Goal: Task Accomplishment & Management: Manage account settings

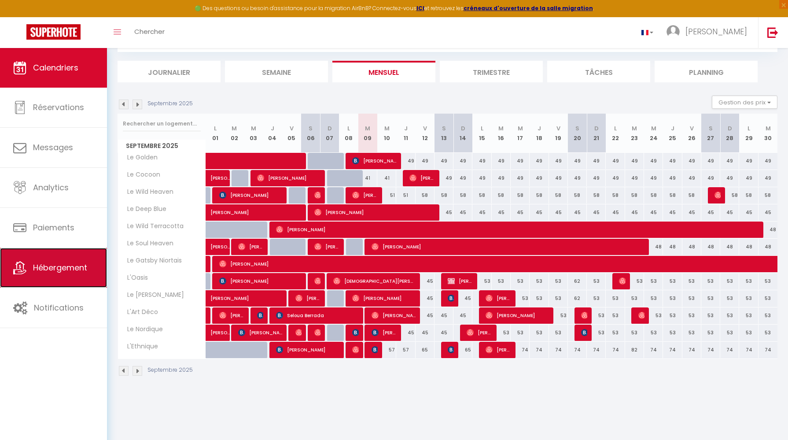
click at [43, 260] on link "Hébergement" at bounding box center [53, 268] width 107 height 40
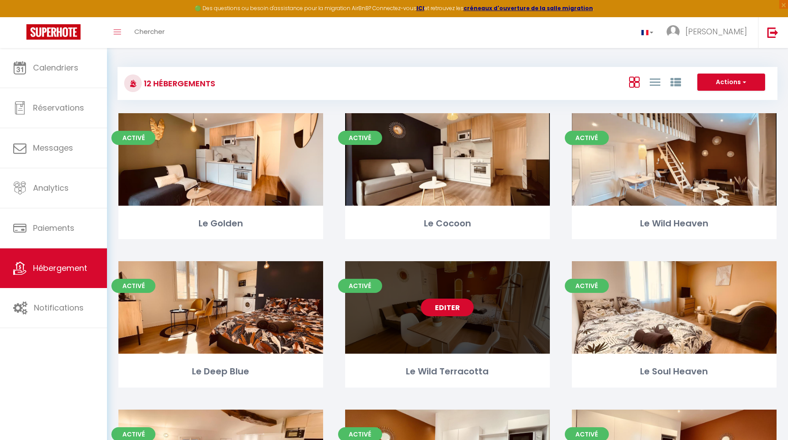
scroll to position [0, 0]
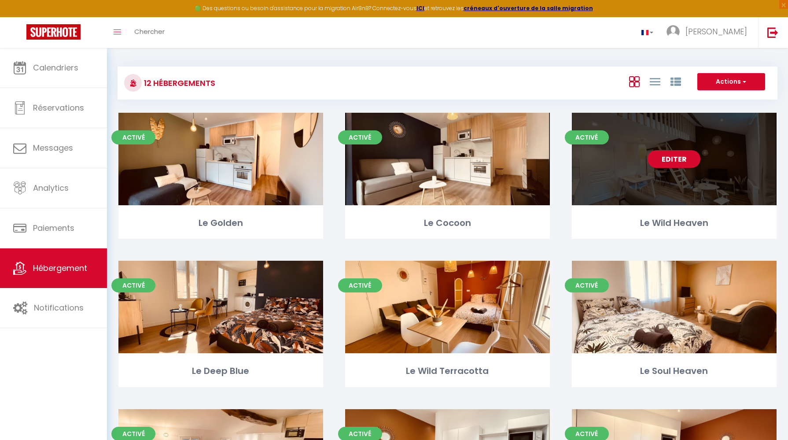
click at [629, 182] on div "Editer" at bounding box center [674, 159] width 205 height 92
select select "3"
select select "2"
select select "1"
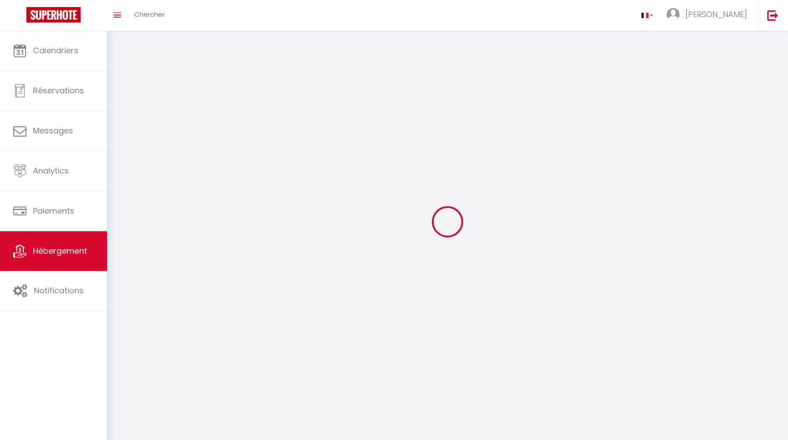
select select
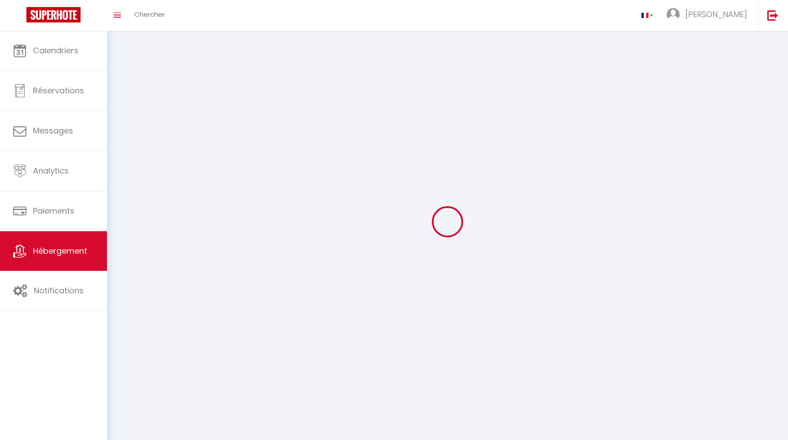
select select
checkbox input "false"
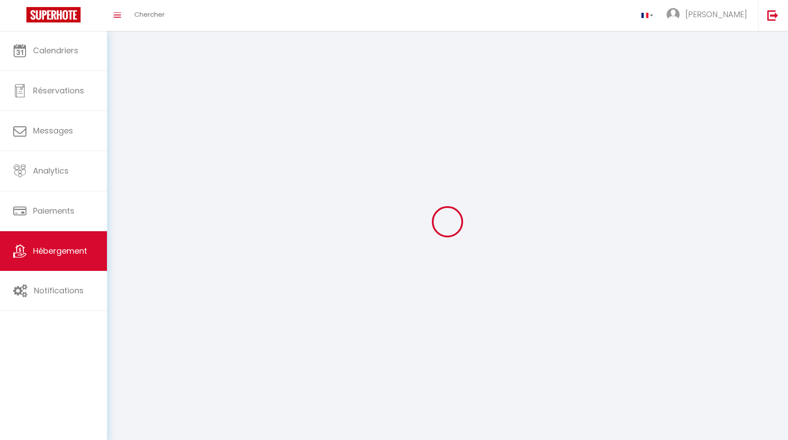
checkbox input "false"
select select
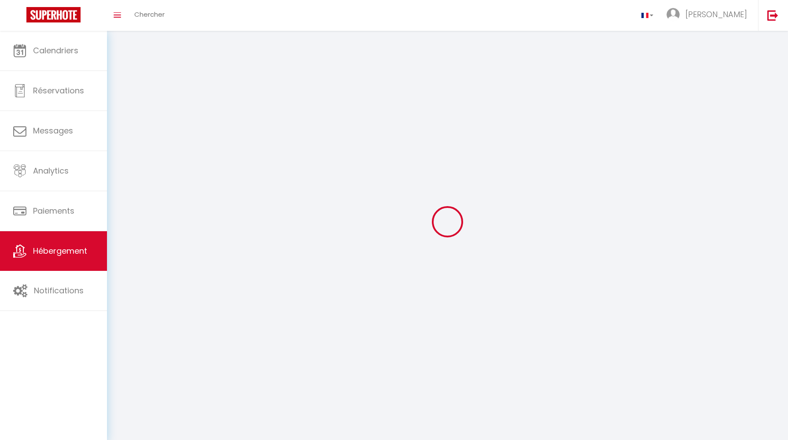
select select
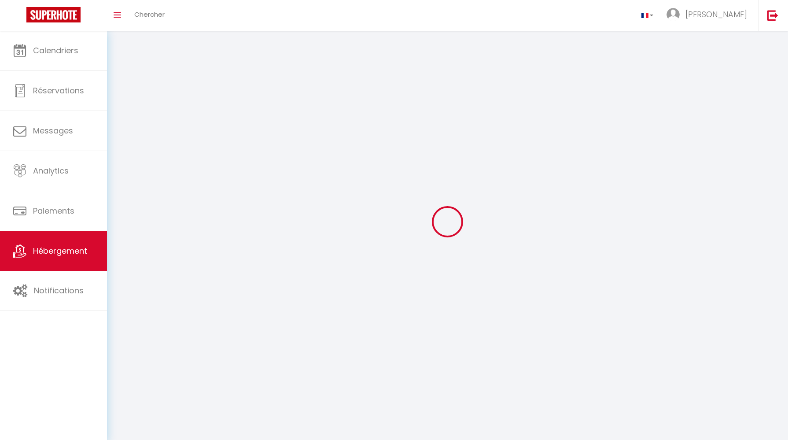
checkbox input "false"
select select
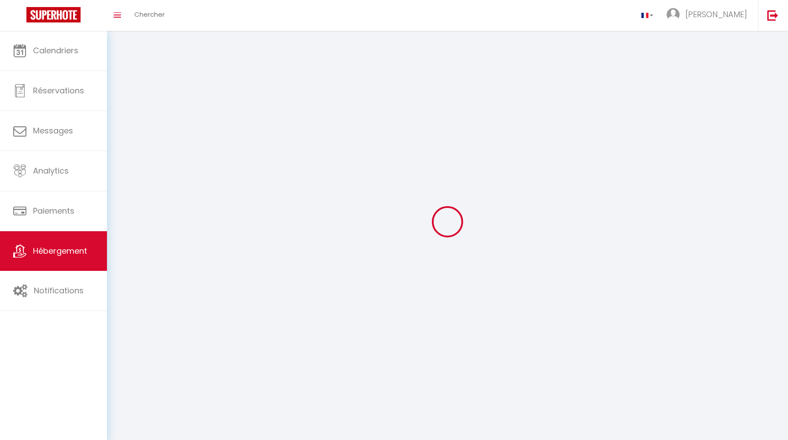
select select
select select "28"
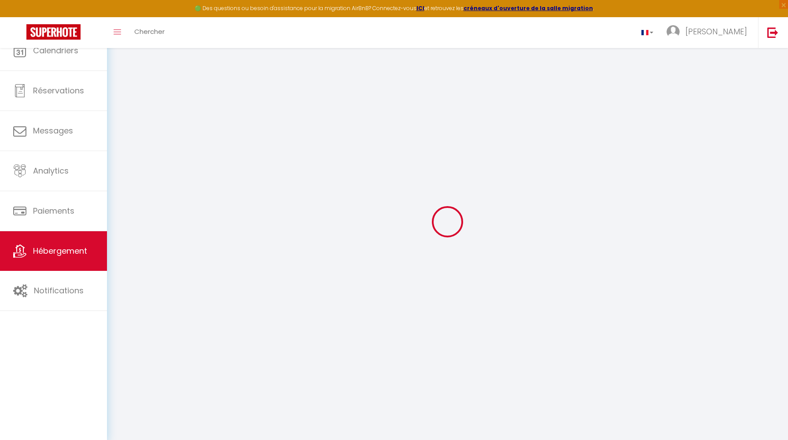
select select
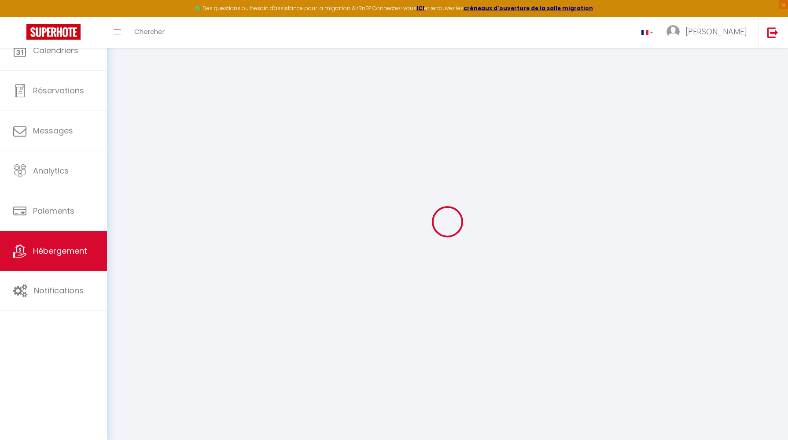
select select
checkbox input "false"
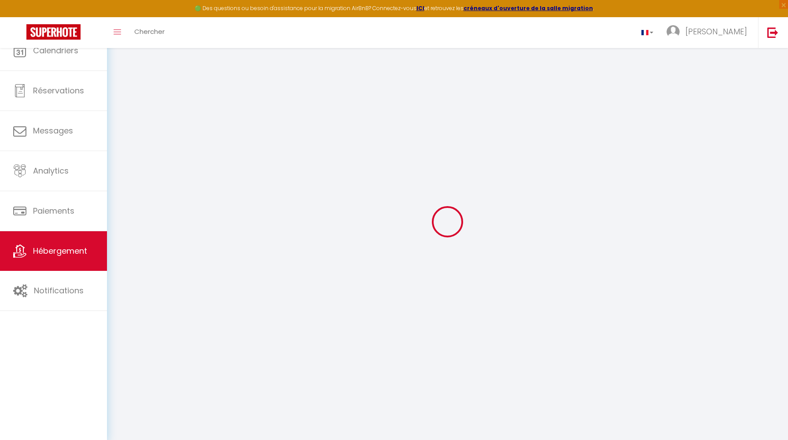
select select
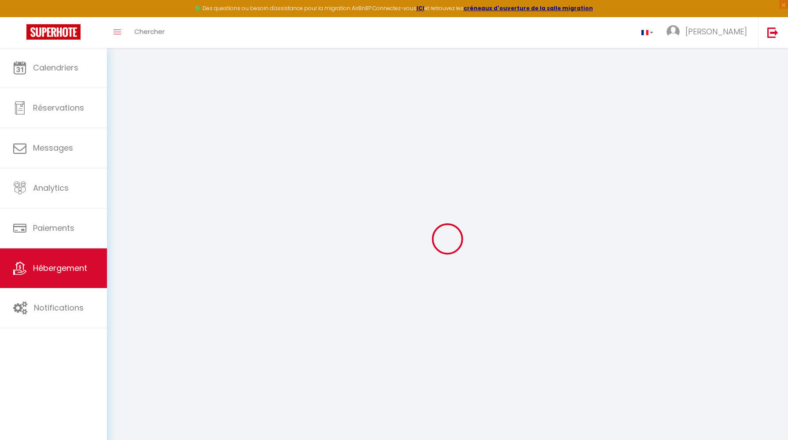
select select
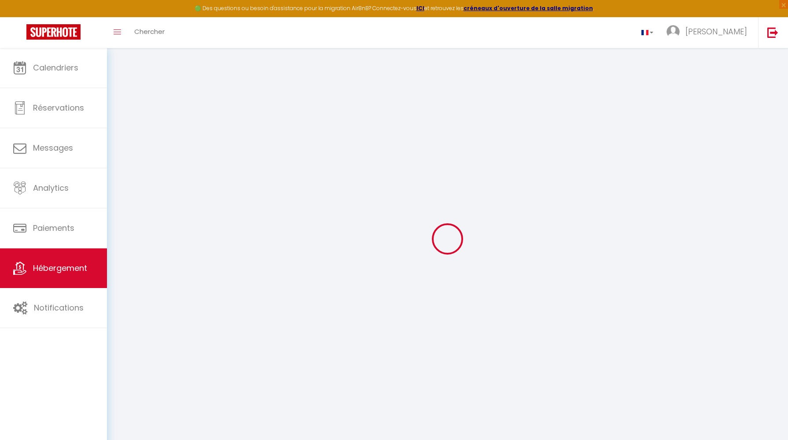
select select
checkbox input "false"
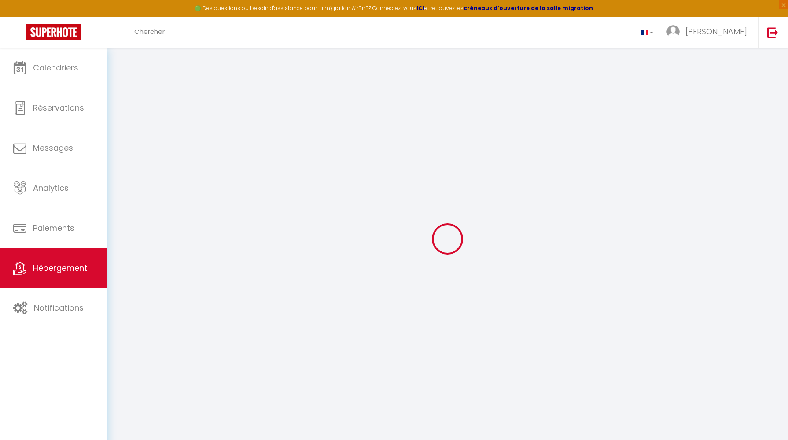
select select
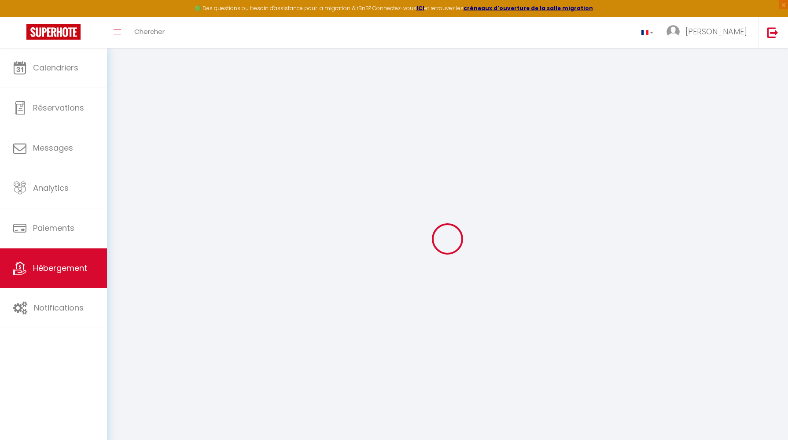
select select
checkbox input "false"
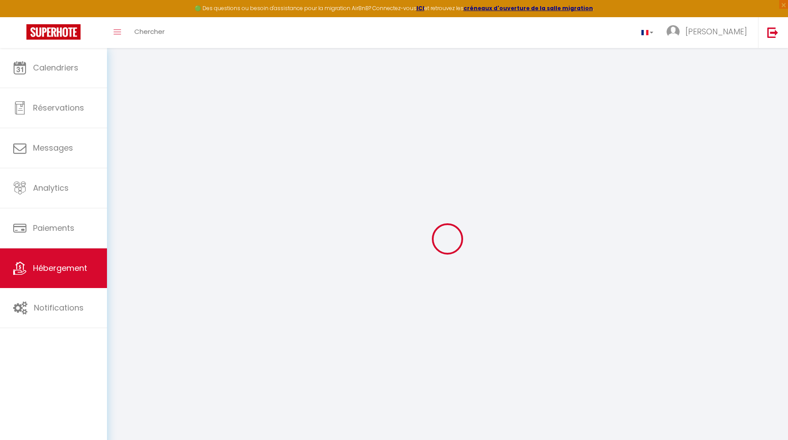
checkbox input "false"
select select
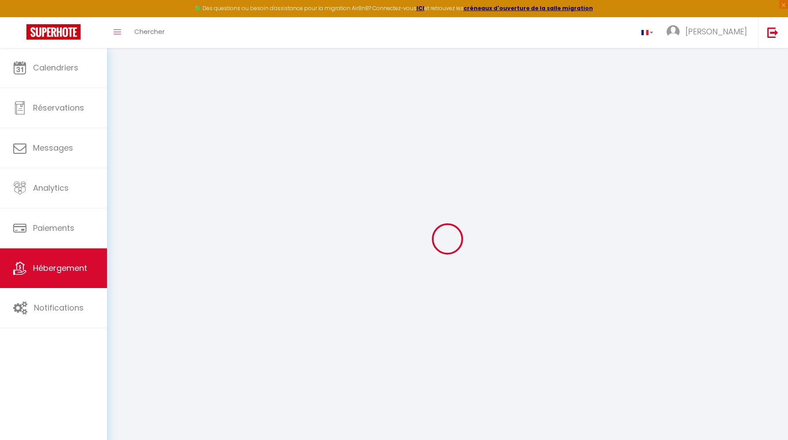
select select
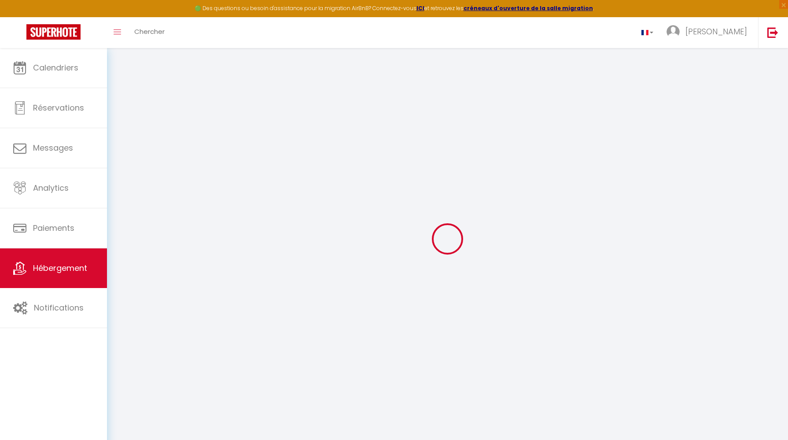
checkbox input "false"
select select
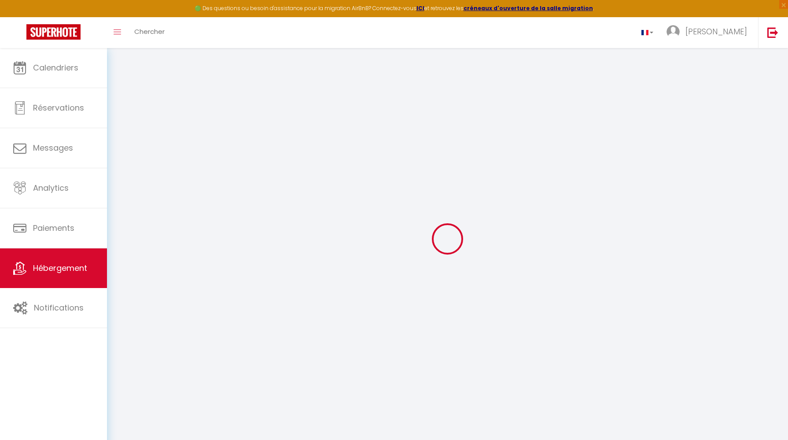
select select
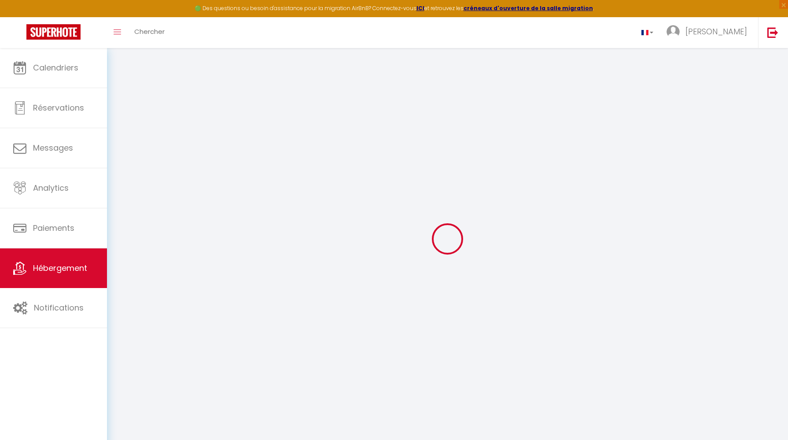
select select
checkbox input "false"
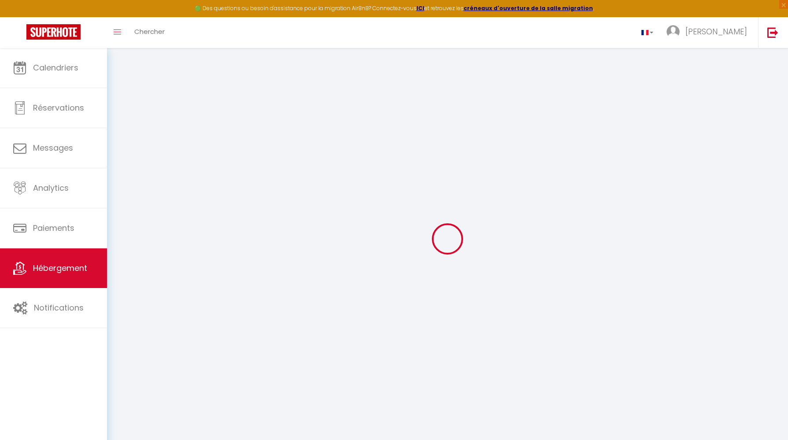
checkbox input "false"
select select
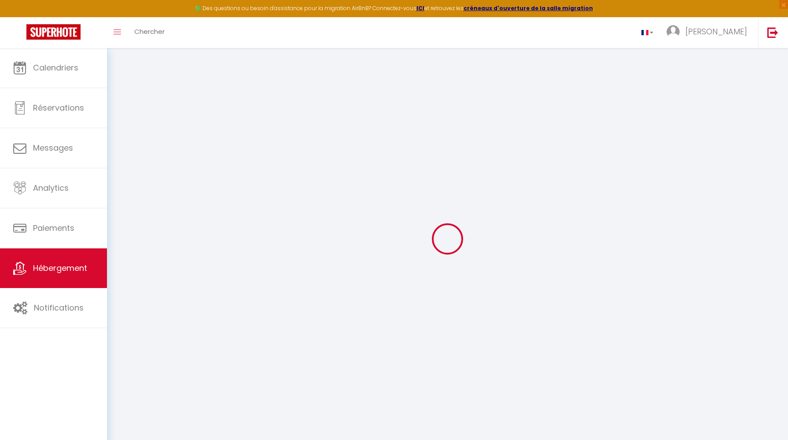
select select
checkbox input "false"
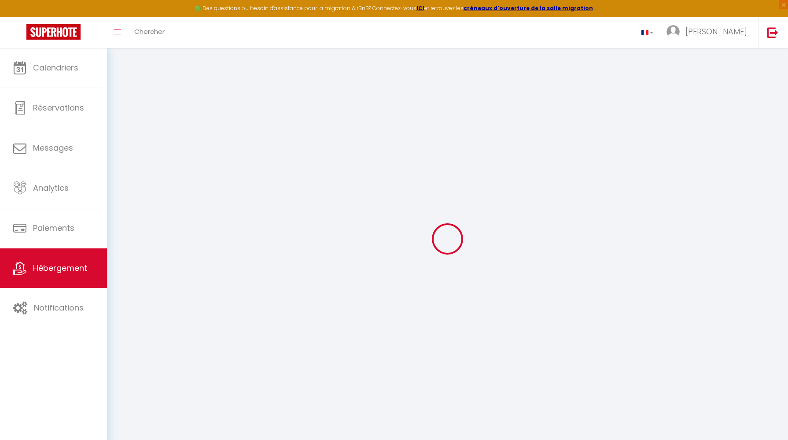
checkbox input "false"
select select
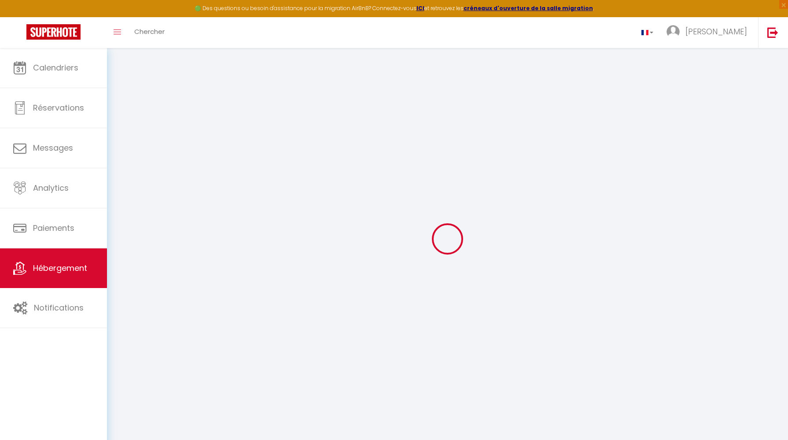
type input "Le Wild Heaven"
type input "MJ"
type input "AVENIR IMMO"
type input "2 PLACE [PERSON_NAME]"
type input "44200"
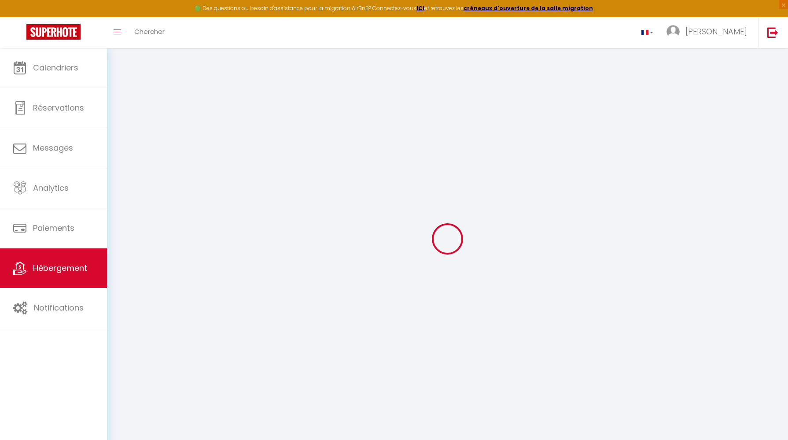
type input "[GEOGRAPHIC_DATA]"
select select "6"
select select "2"
type input "70"
type input "46"
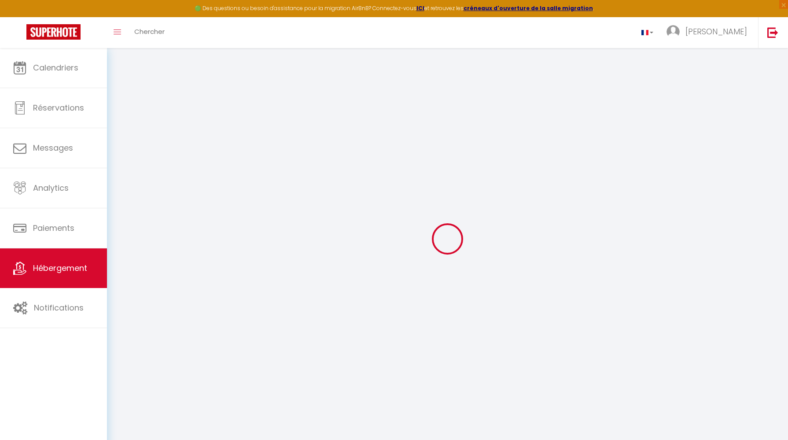
type input "5.50"
type input "2.2"
type input "300"
select select
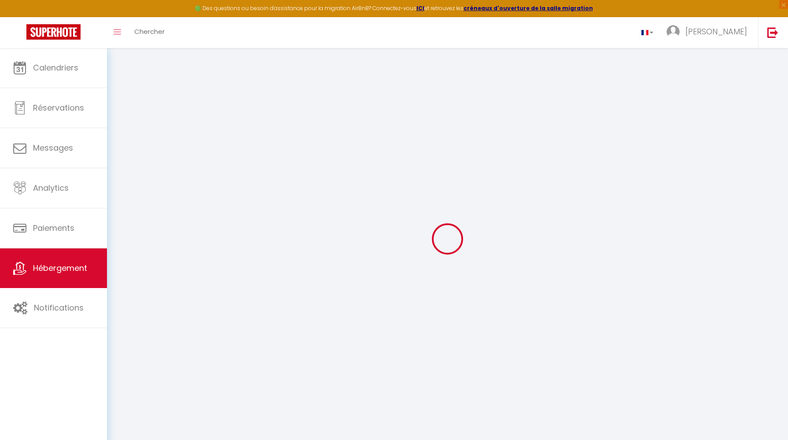
select select
type input "[STREET_ADDRESS]"
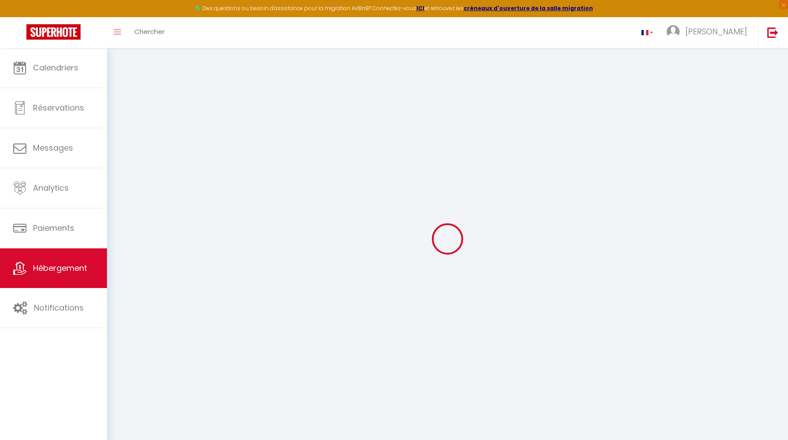
type input "18100"
type input "Vierzon"
type input "[EMAIL_ADDRESS][DOMAIN_NAME]"
select select
checkbox input "false"
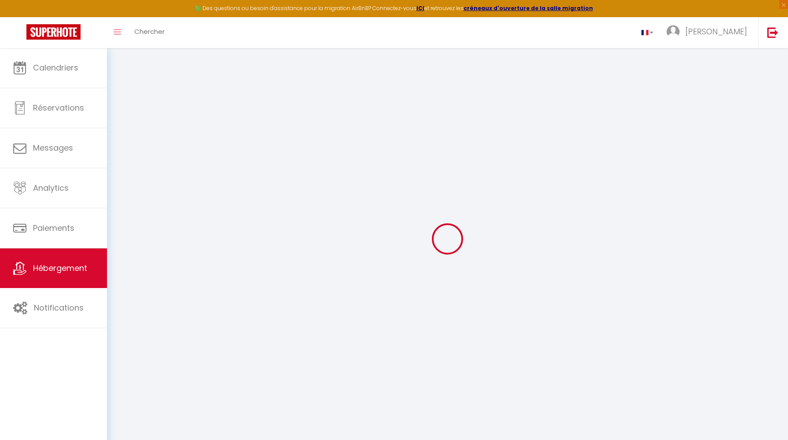
checkbox input "false"
radio input "true"
select select
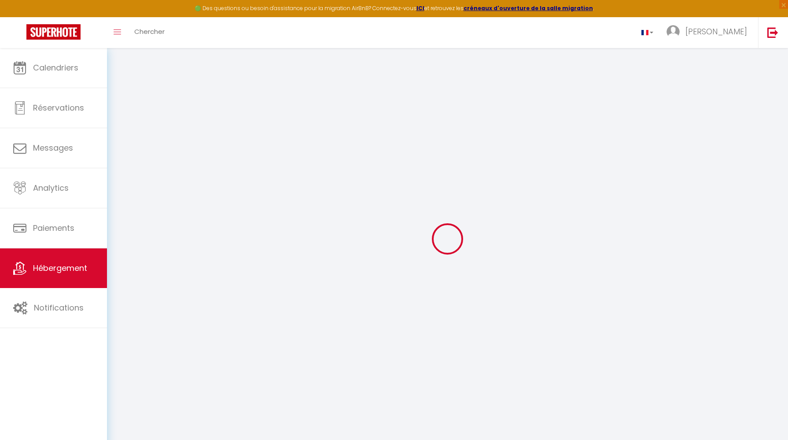
select select
type input "0"
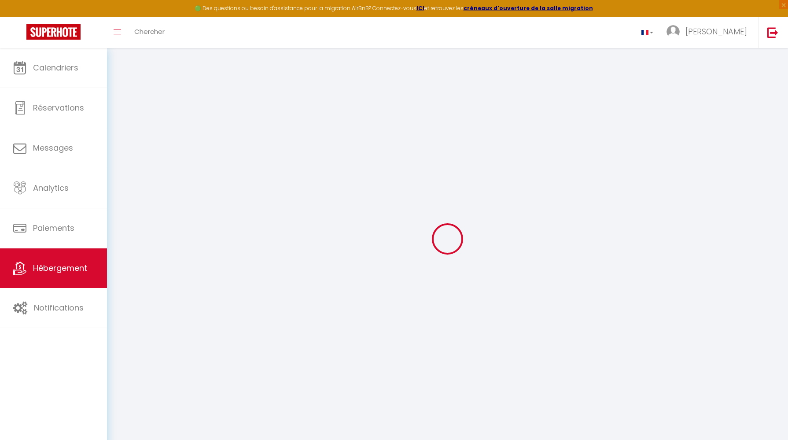
select select
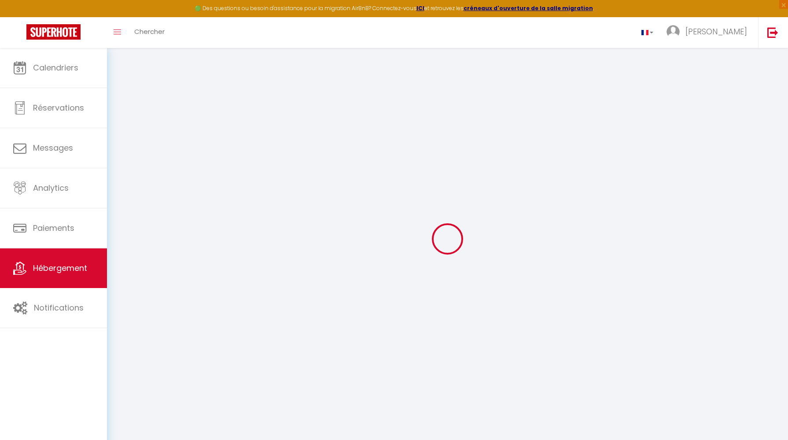
select select
checkbox input "false"
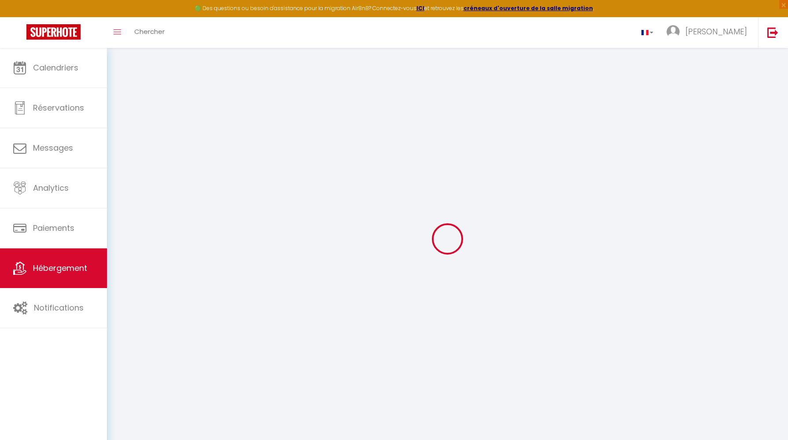
checkbox input "false"
select select
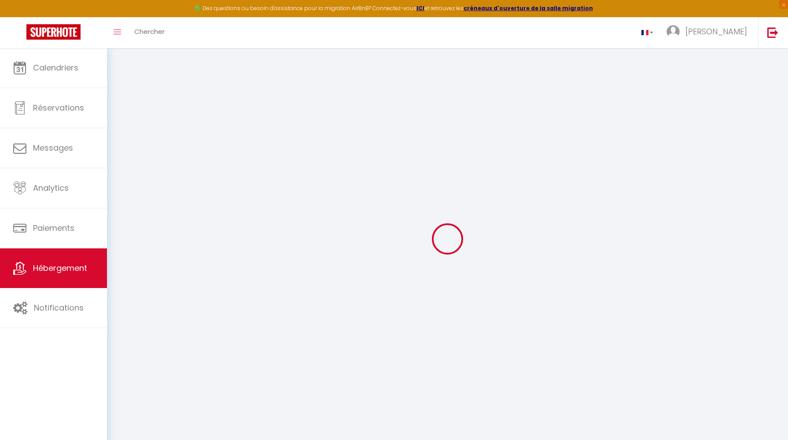
select select
checkbox input "false"
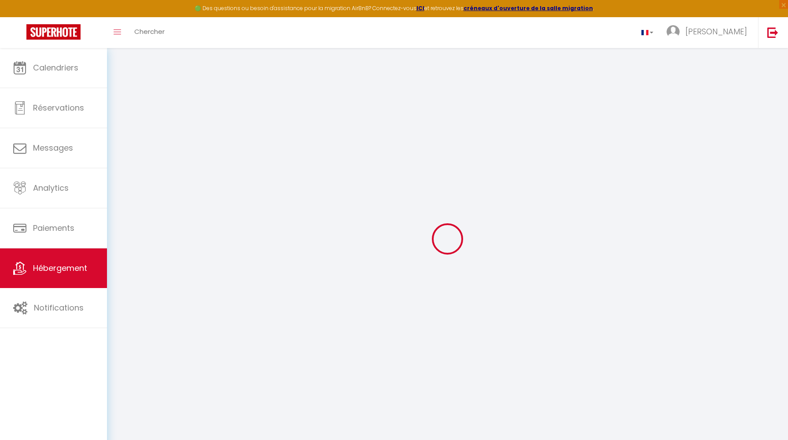
checkbox input "false"
select select
checkbox input "false"
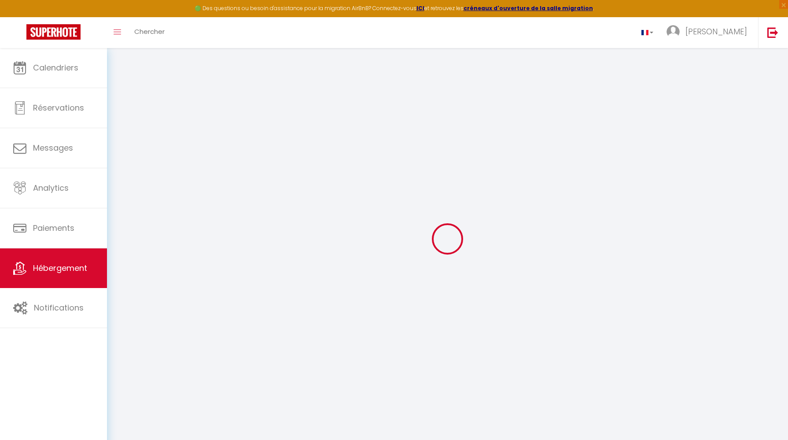
checkbox input "false"
select select "16:00"
select select
select select "11:00"
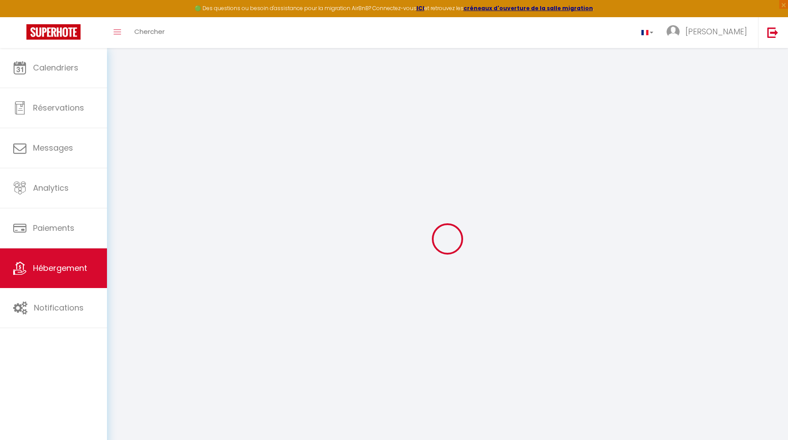
select select "30"
select select "120"
select select "22:00"
select select
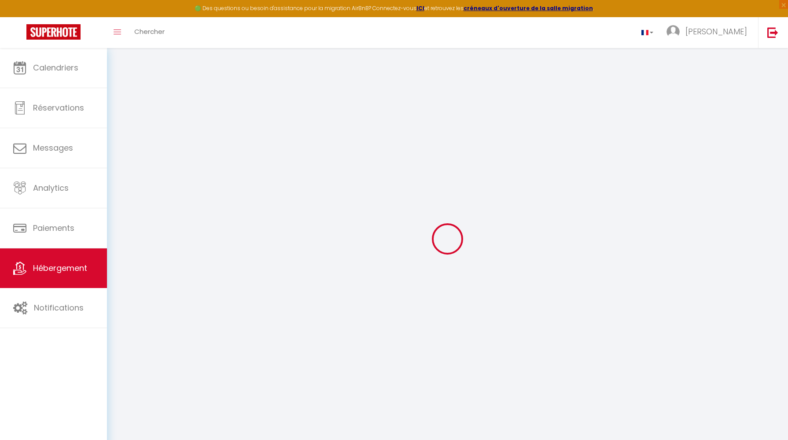
checkbox input "false"
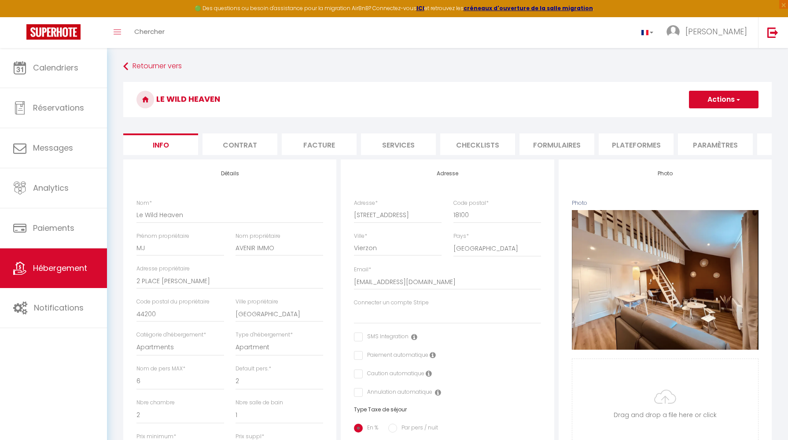
select select
checkbox input "false"
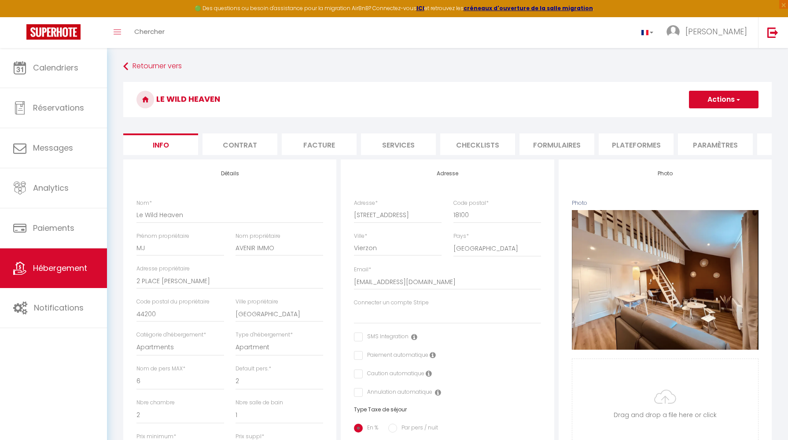
checkbox input "false"
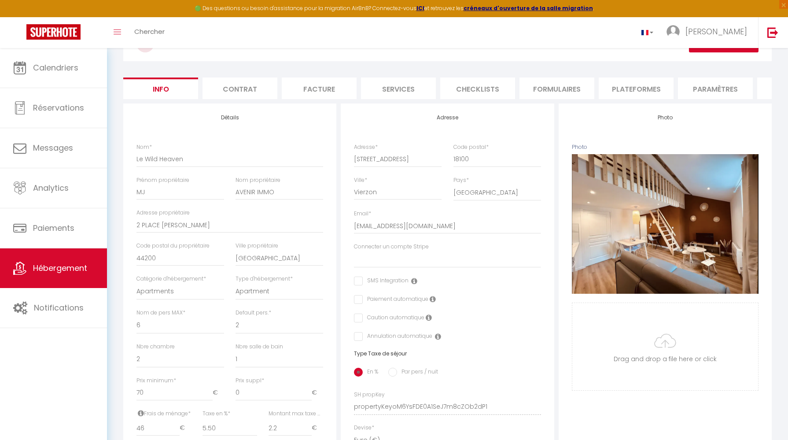
scroll to position [52, 0]
